Goal: Task Accomplishment & Management: Complete application form

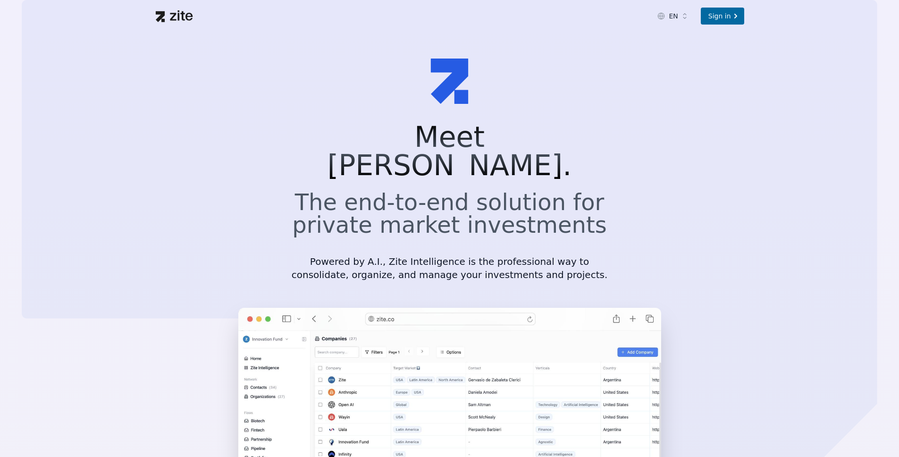
click at [631, 196] on section "Meet [PERSON_NAME]. The end-to-end solution for private market investments Powe…" at bounding box center [449, 309] width 899 height 555
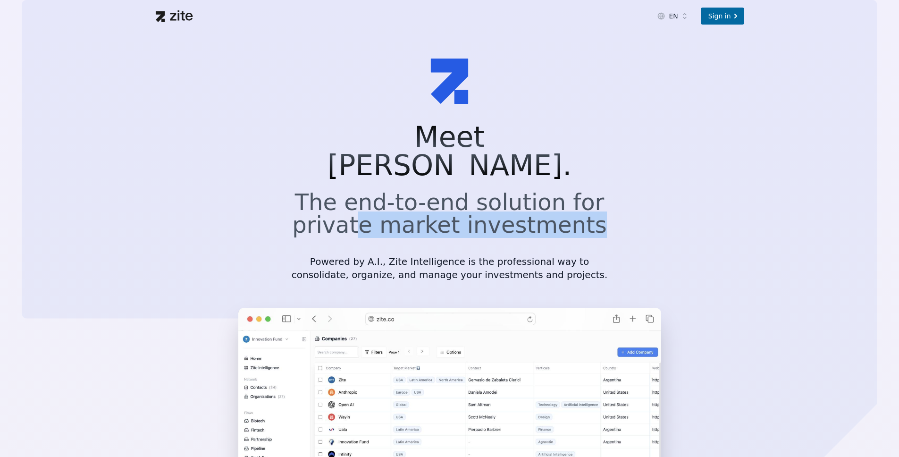
drag, startPoint x: 622, startPoint y: 207, endPoint x: 332, endPoint y: 182, distance: 290.4
click at [332, 182] on section "Meet [PERSON_NAME]. The end-to-end solution for private market investments Powe…" at bounding box center [449, 309] width 899 height 555
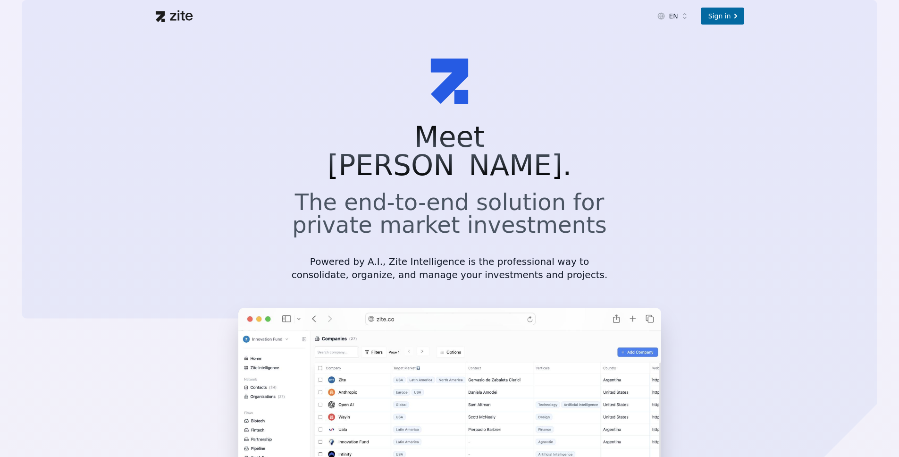
click at [597, 194] on h2 "The end-to-end solution for private market investments" at bounding box center [449, 213] width 317 height 45
drag, startPoint x: 303, startPoint y: 234, endPoint x: 502, endPoint y: 235, distance: 198.7
click at [501, 255] on p "Powered by A.I., Zite Intelligence is the professional way to consolidate, orga…" at bounding box center [449, 268] width 317 height 26
click at [526, 255] on p "Powered by A.I., Zite Intelligence is the professional way to consolidate, orga…" at bounding box center [449, 268] width 317 height 26
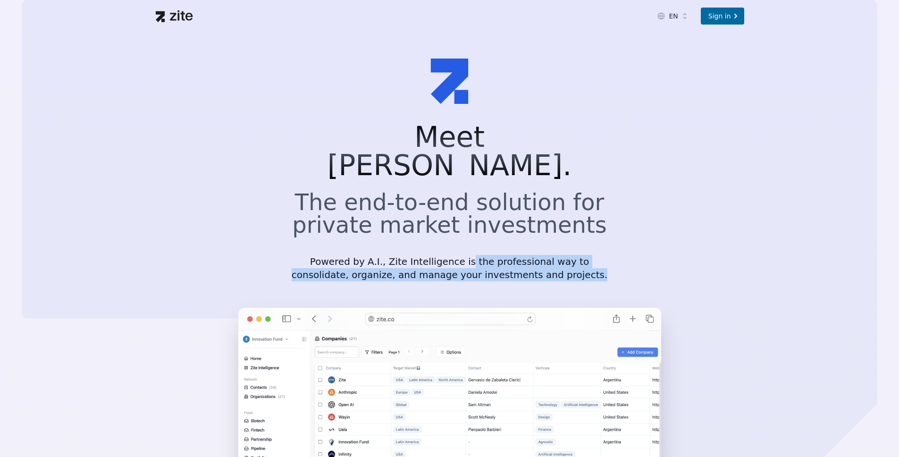
drag, startPoint x: 544, startPoint y: 244, endPoint x: 419, endPoint y: 235, distance: 125.3
click at [419, 255] on p "Powered by A.I., Zite Intelligence is the professional way to consolidate, orga…" at bounding box center [449, 268] width 317 height 26
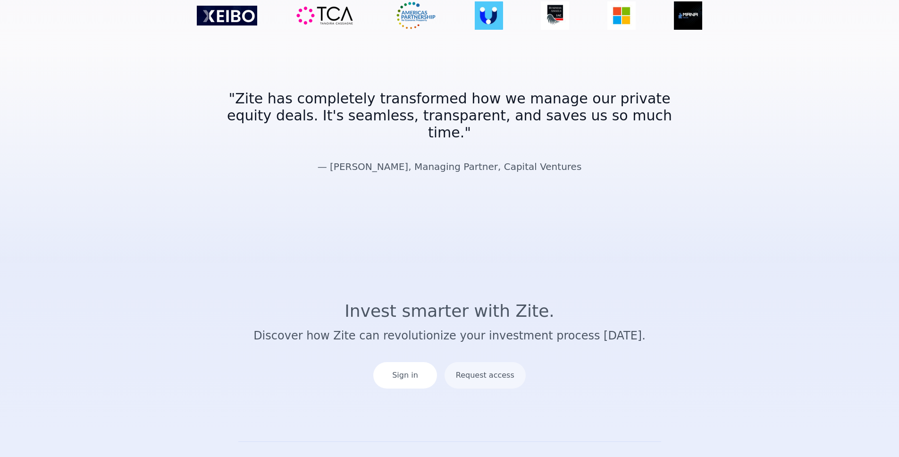
scroll to position [1667, 0]
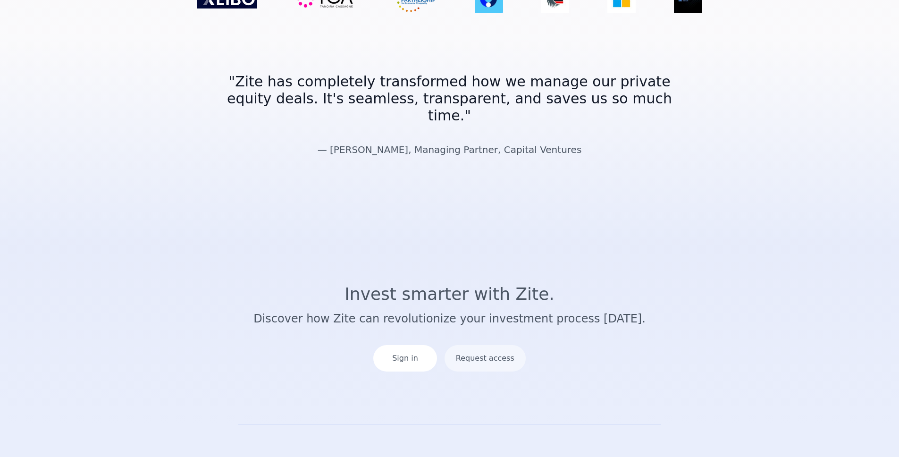
click at [688, 239] on section "Invest smarter with Zite. Discover how Zite can revolutionize your investment p…" at bounding box center [449, 331] width 899 height 185
click at [782, 239] on section "Invest smarter with Zite. Discover how Zite can revolutionize your investment p…" at bounding box center [449, 331] width 899 height 185
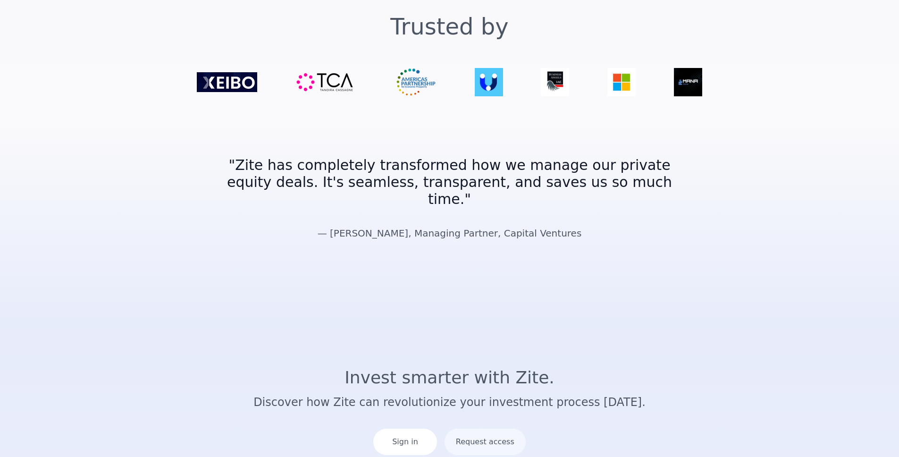
scroll to position [0, 0]
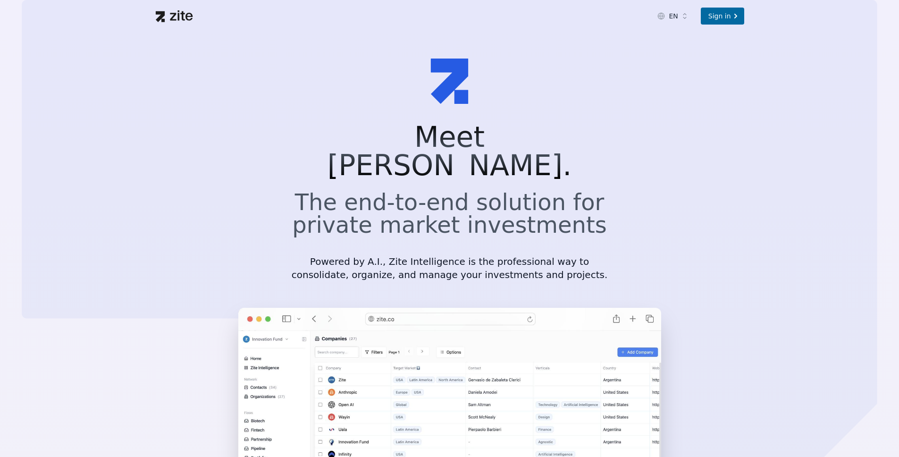
click at [687, 144] on section "Meet [PERSON_NAME]. The end-to-end solution for private market investments Powe…" at bounding box center [449, 309] width 899 height 555
click at [626, 157] on section "Meet [PERSON_NAME]. The end-to-end solution for private market investments Powe…" at bounding box center [449, 309] width 899 height 555
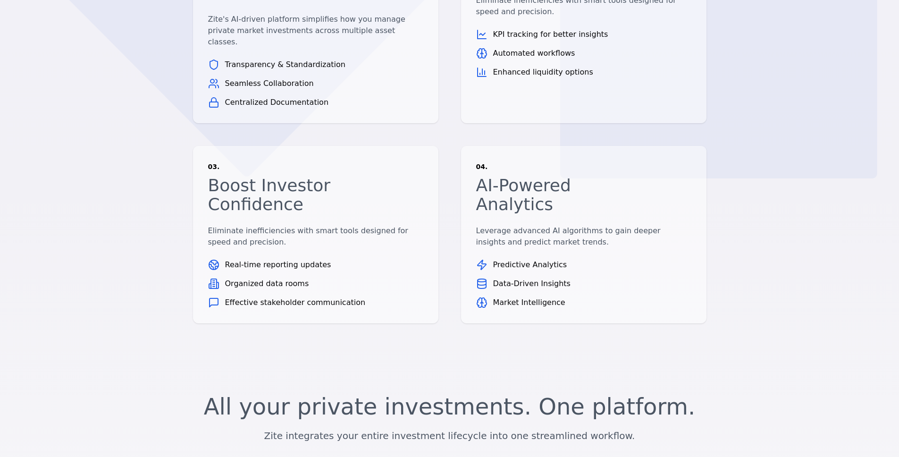
scroll to position [1047, 0]
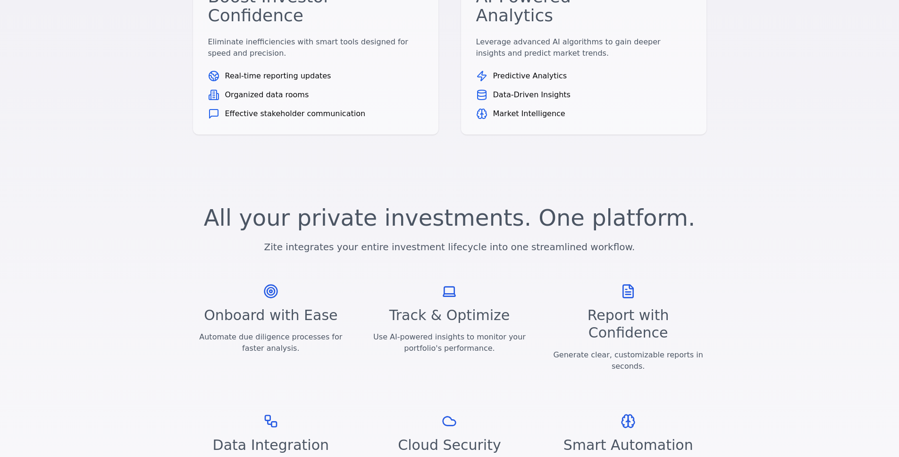
click at [724, 180] on section "All your private investments. One platform. Zite integrates your entire investm…" at bounding box center [449, 355] width 899 height 350
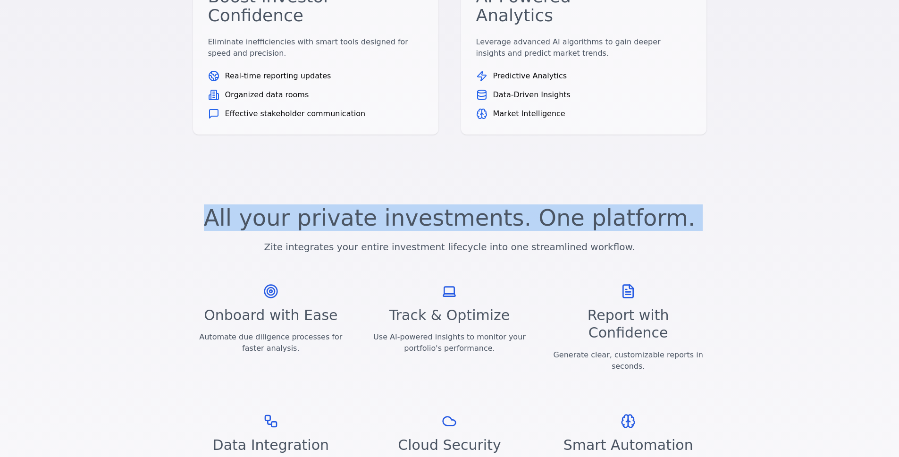
drag, startPoint x: 300, startPoint y: 116, endPoint x: 549, endPoint y: 137, distance: 250.1
click at [536, 206] on div "All your private investments. One platform. Zite integrates your entire investm…" at bounding box center [449, 229] width 513 height 47
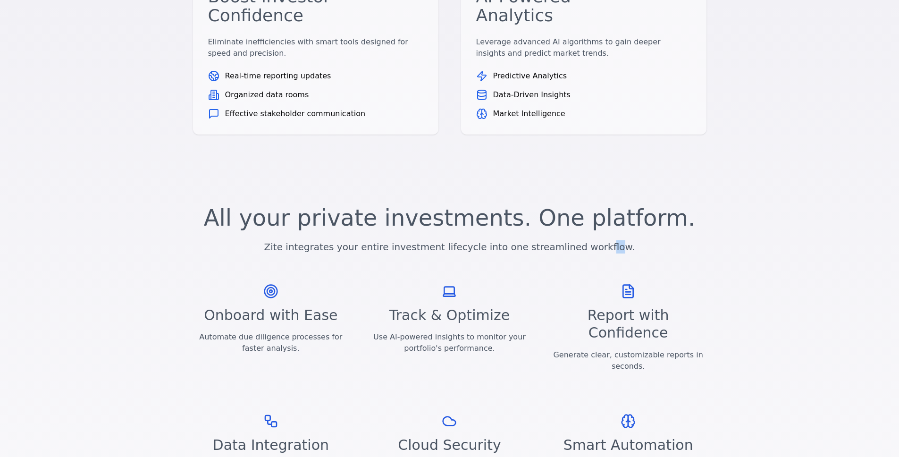
click at [597, 240] on p "Zite integrates your entire investment lifecycle into one streamlined workflow." at bounding box center [449, 246] width 513 height 13
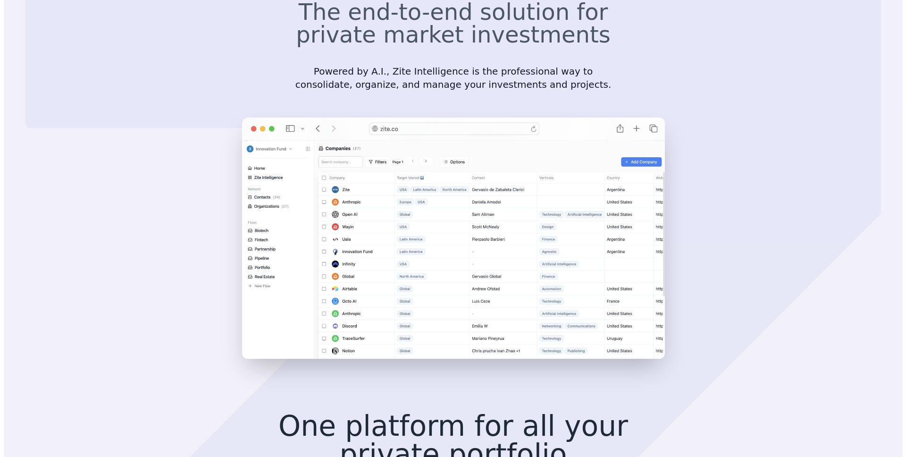
scroll to position [0, 0]
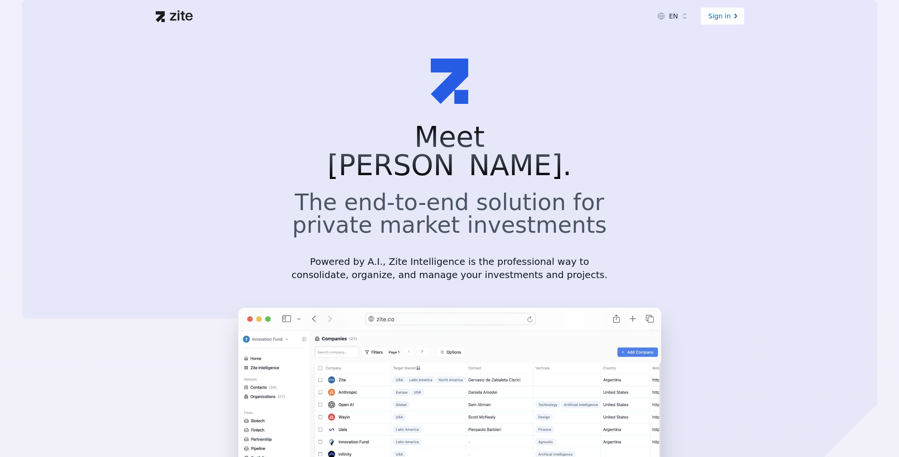
click at [720, 17] on div "Sign in" at bounding box center [722, 16] width 43 height 17
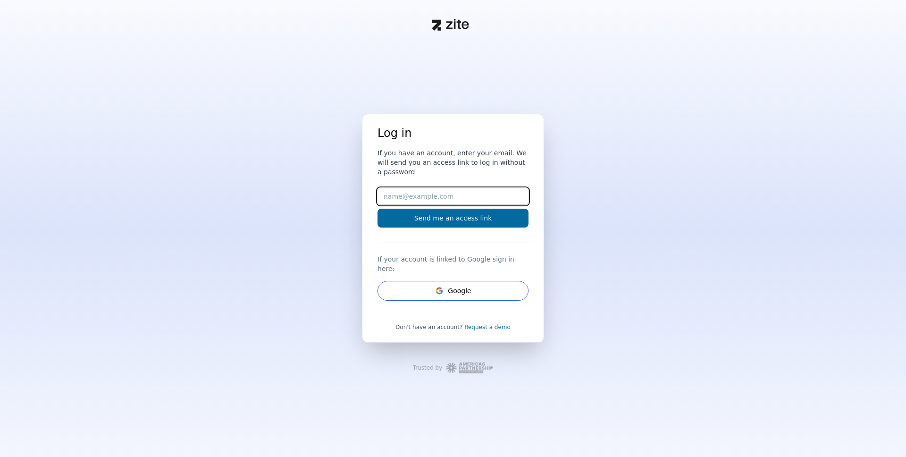
click at [442, 202] on input "Email" at bounding box center [453, 196] width 151 height 17
click at [425, 202] on input "egeha@wealthica.com" at bounding box center [453, 196] width 151 height 17
type input "egeha@vezgo.com"
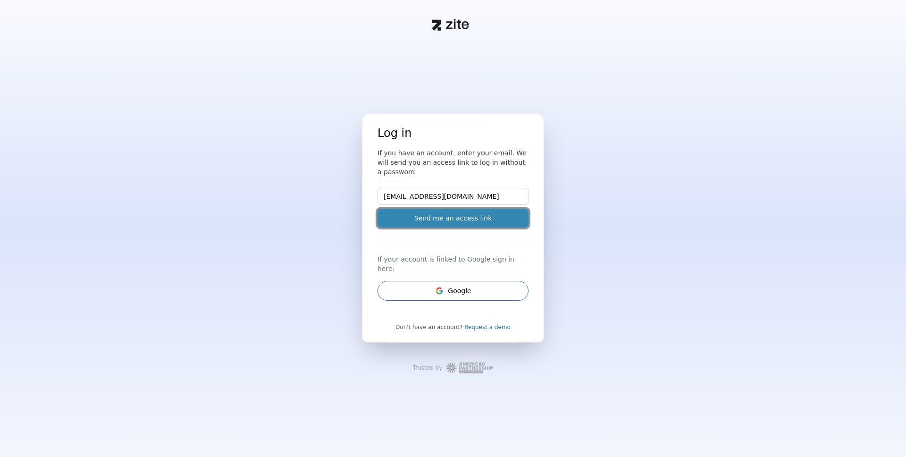
click at [468, 222] on button "Send me an access link" at bounding box center [453, 218] width 151 height 19
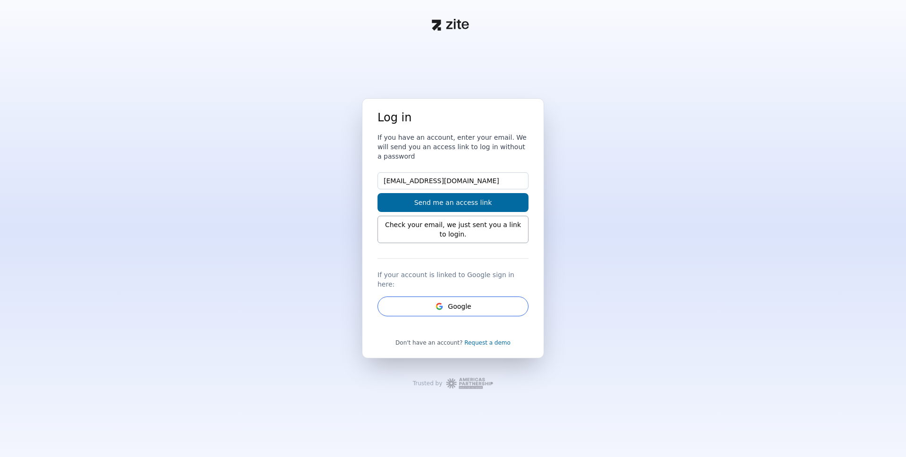
click at [638, 169] on div "Log in If you have an account, enter your email. We will send you an access lin…" at bounding box center [453, 253] width 906 height 311
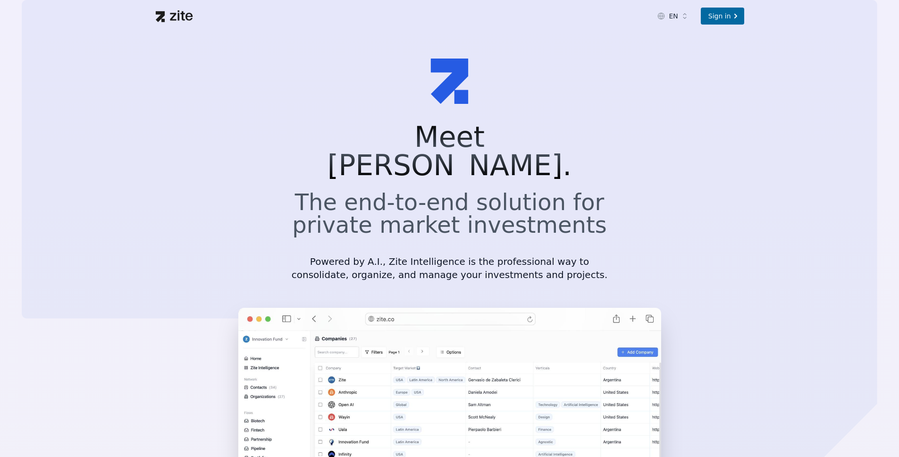
click at [747, 208] on section "Meet [PERSON_NAME]. The end-to-end solution for private market investments Powe…" at bounding box center [449, 309] width 899 height 555
click at [731, 202] on section "Meet [PERSON_NAME]. The end-to-end solution for private market investments Powe…" at bounding box center [449, 309] width 899 height 555
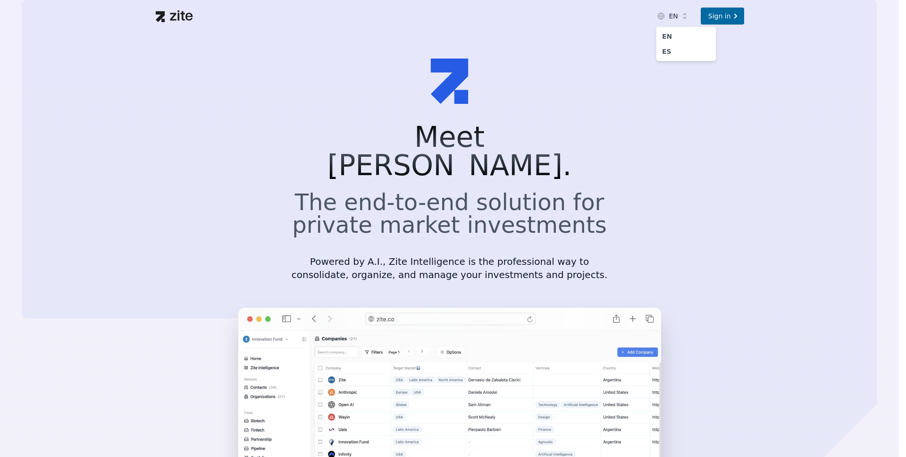
click at [688, 16] on html "EN Sign in Meet Zite. The end-to-end solution for private market investments Po…" at bounding box center [453, 228] width 906 height 457
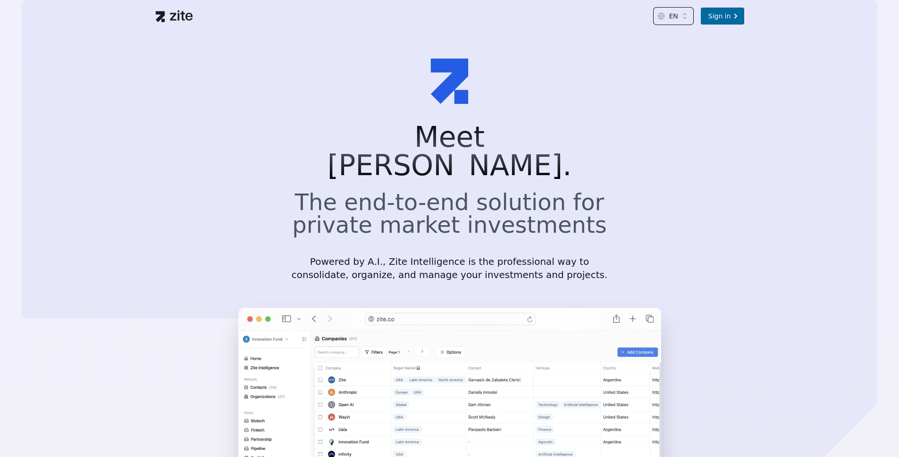
click at [708, 204] on html "EN Sign in Meet Zite. The end-to-end solution for private market investments Po…" at bounding box center [449, 228] width 899 height 457
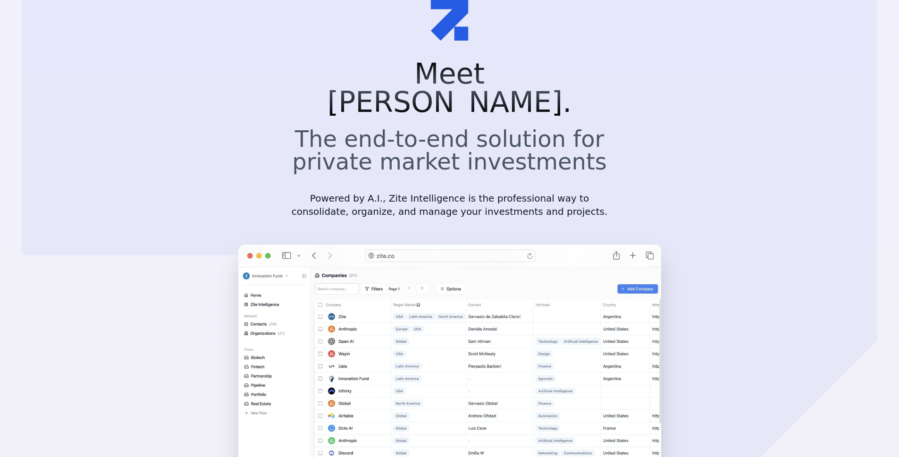
scroll to position [64, 0]
click at [741, 252] on div at bounding box center [449, 379] width 899 height 286
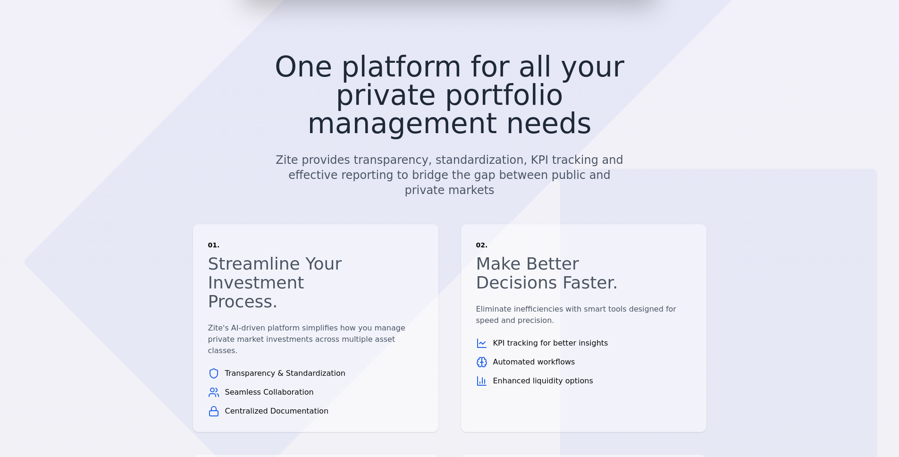
scroll to position [590, 0]
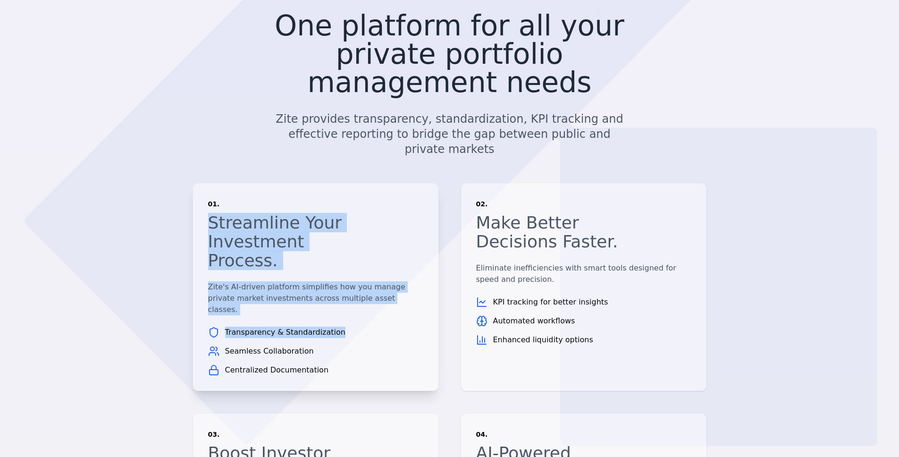
drag, startPoint x: 200, startPoint y: 147, endPoint x: 378, endPoint y: 255, distance: 207.9
click at [378, 243] on div "01. Streamline Your Investment Process. [PERSON_NAME]'s AI-driven platform simp…" at bounding box center [315, 287] width 245 height 208
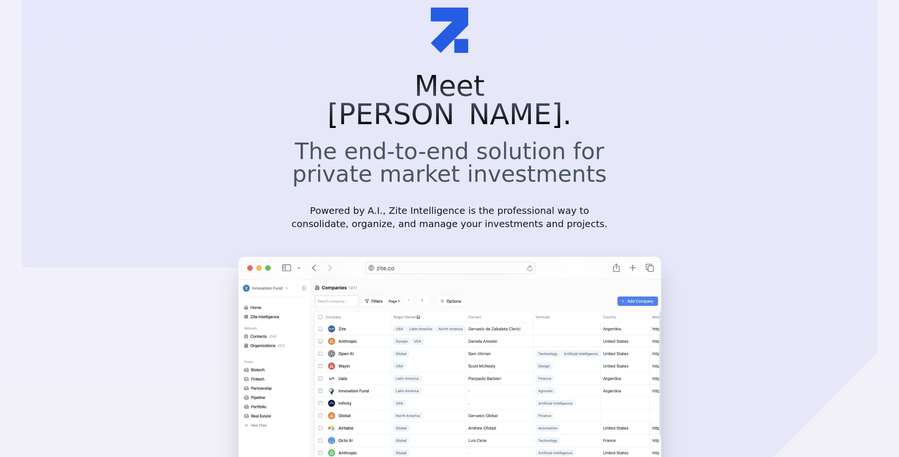
scroll to position [51, 0]
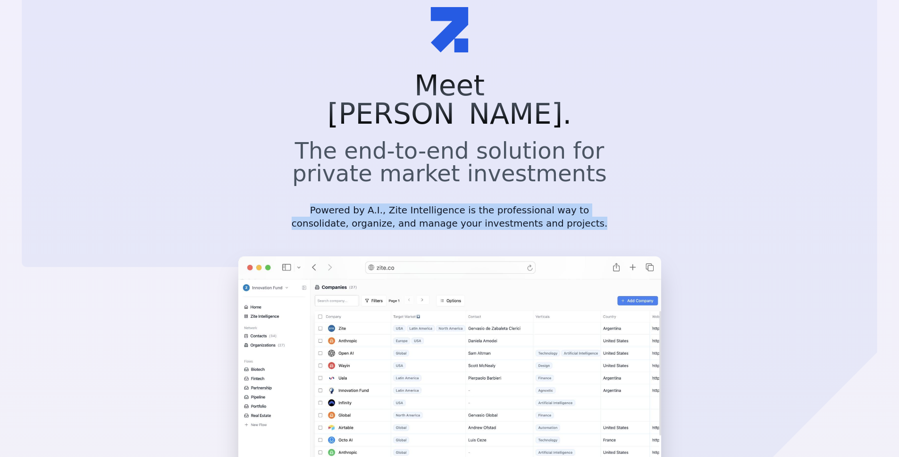
drag, startPoint x: 303, startPoint y: 178, endPoint x: 590, endPoint y: 212, distance: 288.5
click at [587, 208] on div "Meet [PERSON_NAME]. The end-to-end solution for private market investments Powe…" at bounding box center [449, 159] width 347 height 177
click at [592, 203] on p "Powered by A.I., Zite Intelligence is the professional way to consolidate, orga…" at bounding box center [449, 216] width 317 height 26
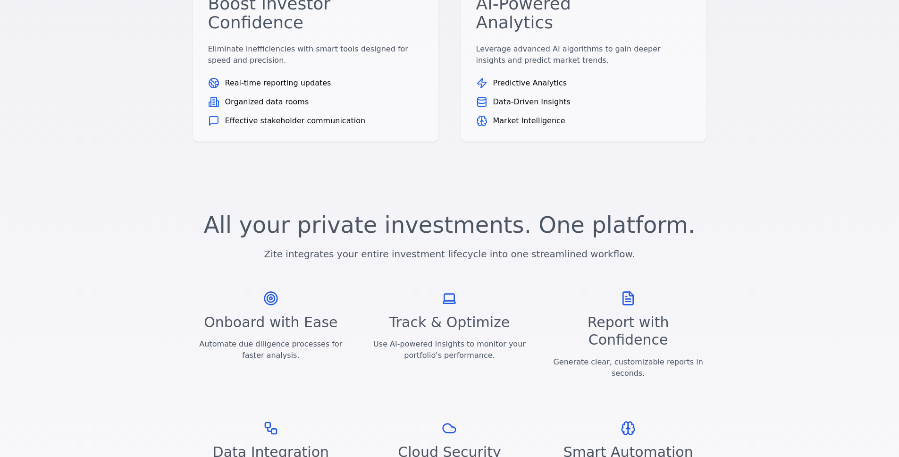
scroll to position [0, 0]
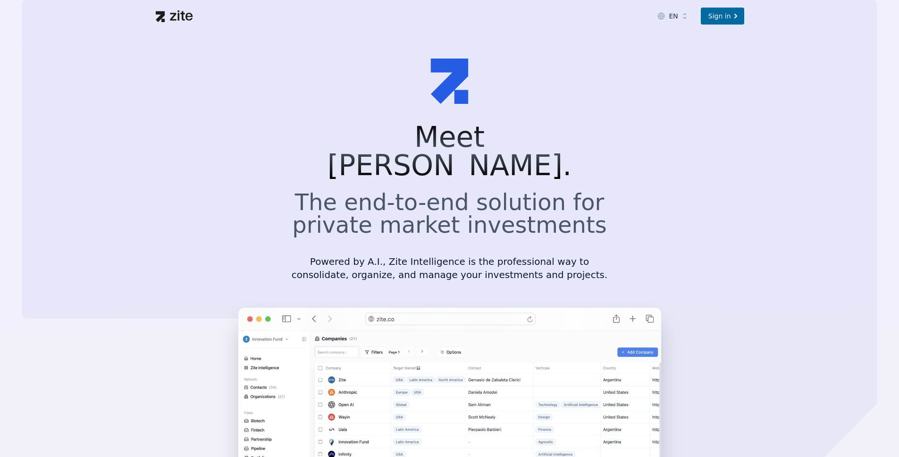
click at [272, 88] on section "Meet [PERSON_NAME]. The end-to-end solution for private market investments Powe…" at bounding box center [449, 309] width 899 height 555
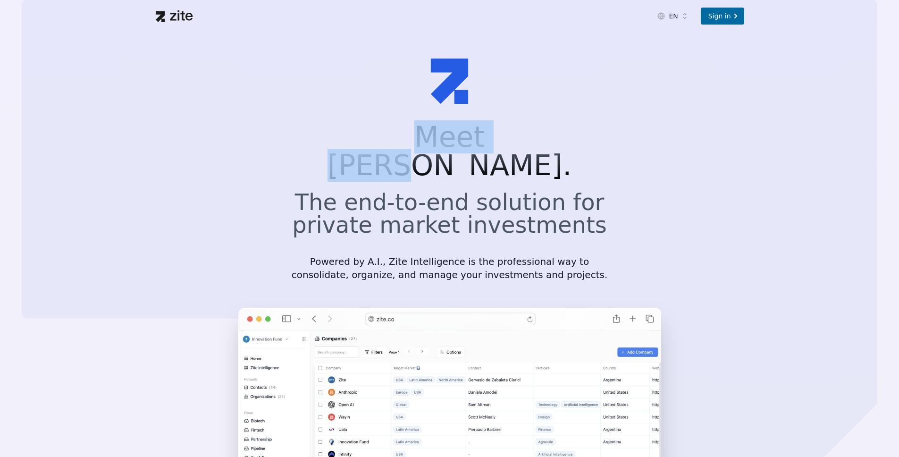
drag, startPoint x: 393, startPoint y: 135, endPoint x: 527, endPoint y: 140, distance: 134.6
click at [527, 140] on h1 "Meet [PERSON_NAME]." at bounding box center [449, 151] width 317 height 57
click at [552, 149] on h1 "Meet [PERSON_NAME]." at bounding box center [449, 151] width 317 height 57
drag, startPoint x: 538, startPoint y: 143, endPoint x: 371, endPoint y: 143, distance: 167.1
click at [371, 143] on h1 "Meet [PERSON_NAME]." at bounding box center [449, 151] width 317 height 57
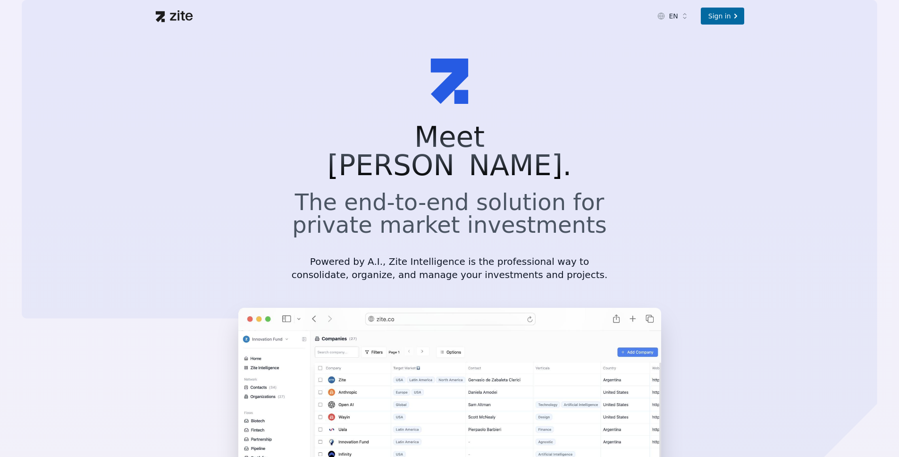
click at [497, 191] on h2 "The end-to-end solution for private market investments" at bounding box center [449, 213] width 317 height 45
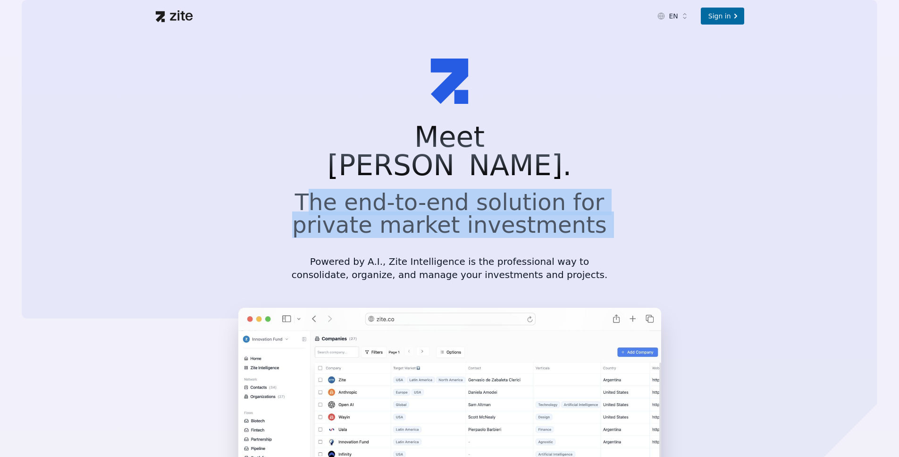
drag, startPoint x: 332, startPoint y: 172, endPoint x: 601, endPoint y: 219, distance: 273.4
click at [601, 219] on div "Meet [PERSON_NAME]. The end-to-end solution for private market investments Powe…" at bounding box center [449, 202] width 317 height 159
click at [603, 202] on h2 "The end-to-end solution for private market investments" at bounding box center [449, 213] width 317 height 45
drag, startPoint x: 572, startPoint y: 199, endPoint x: 310, endPoint y: 177, distance: 262.4
click at [310, 191] on h2 "The end-to-end solution for private market investments" at bounding box center [449, 213] width 317 height 45
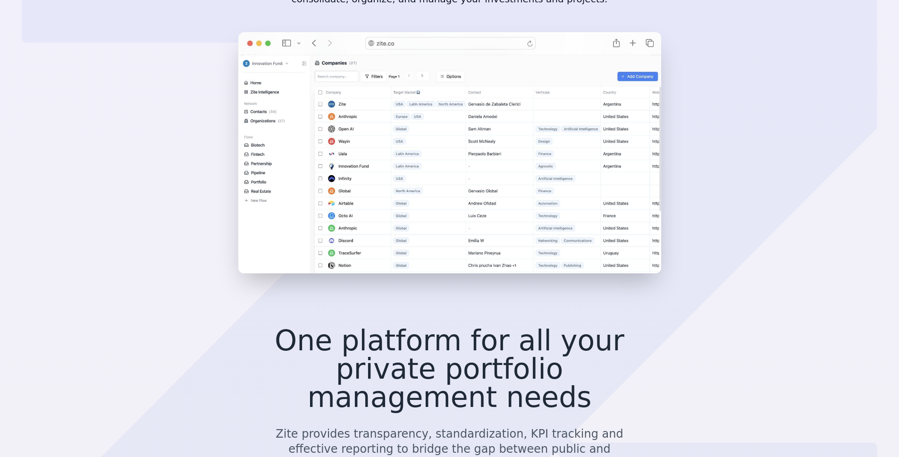
scroll to position [294, 0]
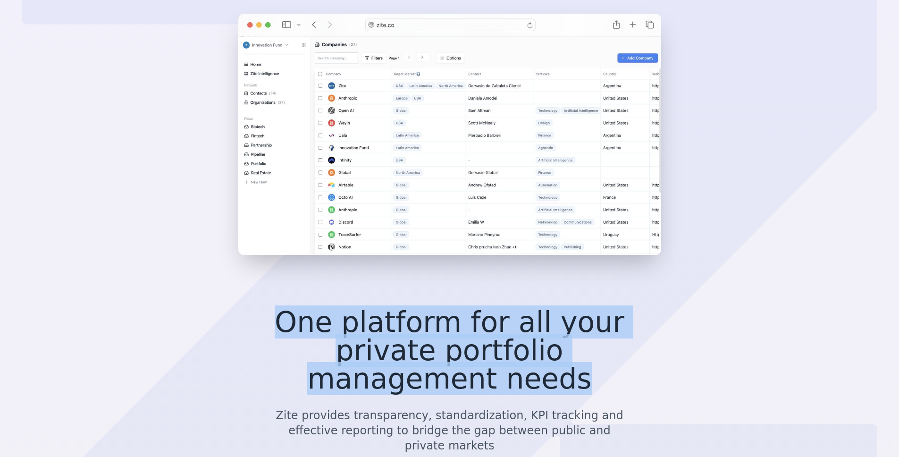
drag, startPoint x: 617, startPoint y: 326, endPoint x: 252, endPoint y: 302, distance: 366.1
click at [252, 302] on div "One platform for all your private portfolio management needs Zite provides tran…" at bounding box center [449, 389] width 423 height 179
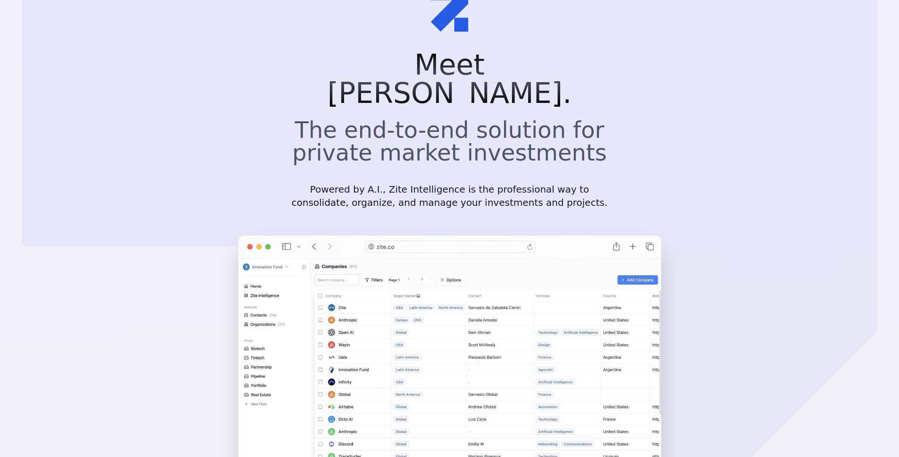
scroll to position [0, 0]
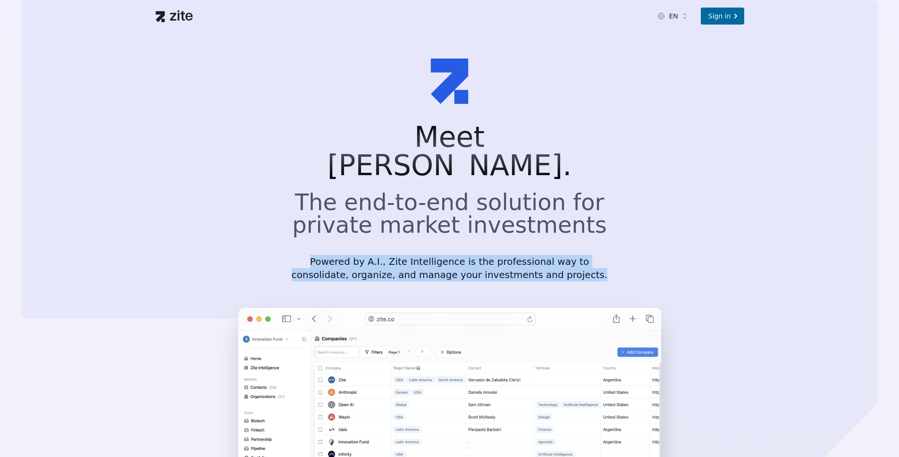
drag, startPoint x: 378, startPoint y: 235, endPoint x: 566, endPoint y: 264, distance: 190.1
click at [563, 264] on div "Meet [PERSON_NAME]. The end-to-end solution for private market investments Powe…" at bounding box center [449, 211] width 347 height 177
click at [569, 254] on div "Meet [PERSON_NAME]. The end-to-end solution for private market investments Powe…" at bounding box center [449, 211] width 347 height 177
drag, startPoint x: 571, startPoint y: 253, endPoint x: 293, endPoint y: 235, distance: 278.0
click at [293, 255] on p "Powered by A.I., Zite Intelligence is the professional way to consolidate, orga…" at bounding box center [449, 268] width 317 height 26
